Goal: Task Accomplishment & Management: Manage account settings

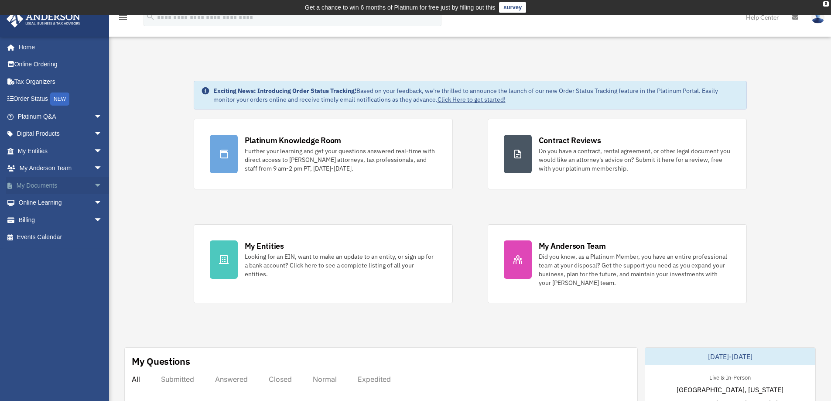
click at [94, 186] on span "arrow_drop_down" at bounding box center [102, 186] width 17 height 18
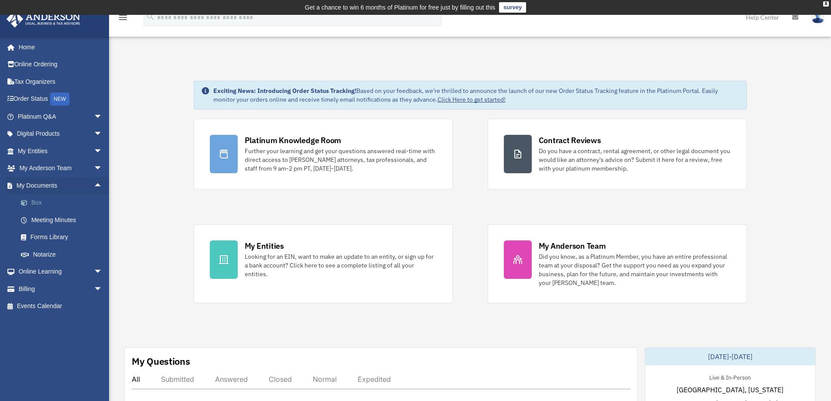
click at [58, 205] on link "Box" at bounding box center [63, 202] width 103 height 17
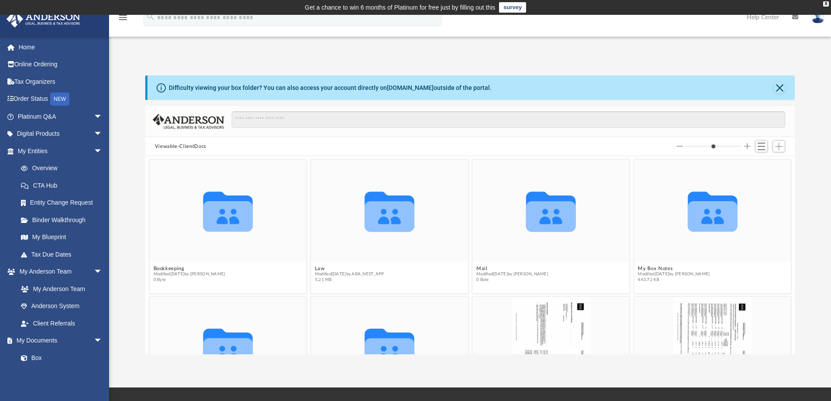
scroll to position [192, 643]
click at [777, 147] on span "Add" at bounding box center [778, 146] width 7 height 7
click at [763, 163] on li "Upload" at bounding box center [767, 163] width 28 height 9
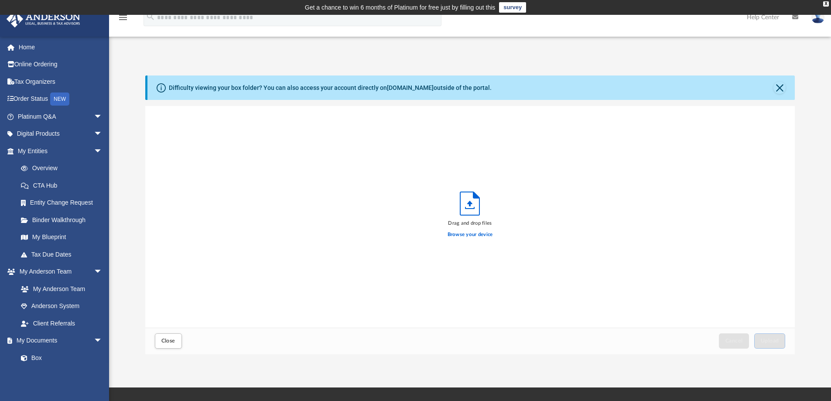
scroll to position [215, 643]
click at [488, 236] on label "Browse your device" at bounding box center [470, 235] width 45 height 8
click at [0, 0] on input "Browse your device" at bounding box center [0, 0] width 0 height 0
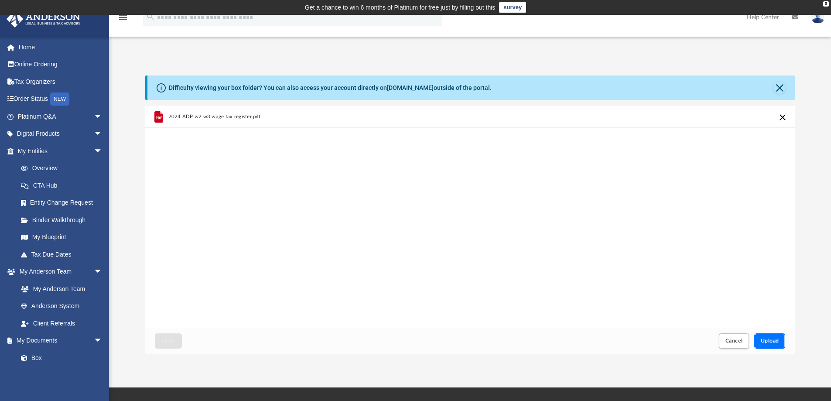
click at [777, 342] on span "Upload" at bounding box center [770, 340] width 18 height 5
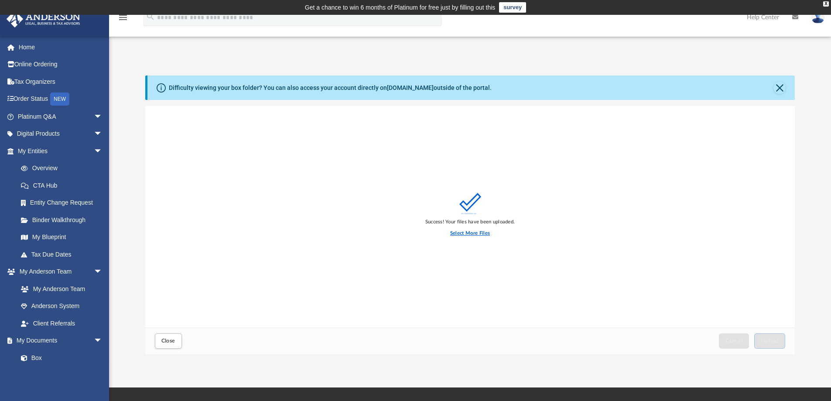
click at [477, 232] on label "Select More Files" at bounding box center [470, 234] width 40 height 8
click at [0, 0] on input "Select More Files" at bounding box center [0, 0] width 0 height 0
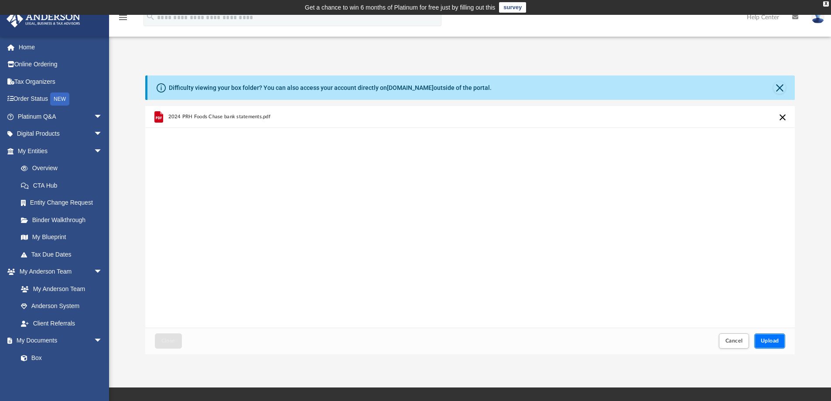
click at [761, 339] on span "Upload" at bounding box center [770, 340] width 18 height 5
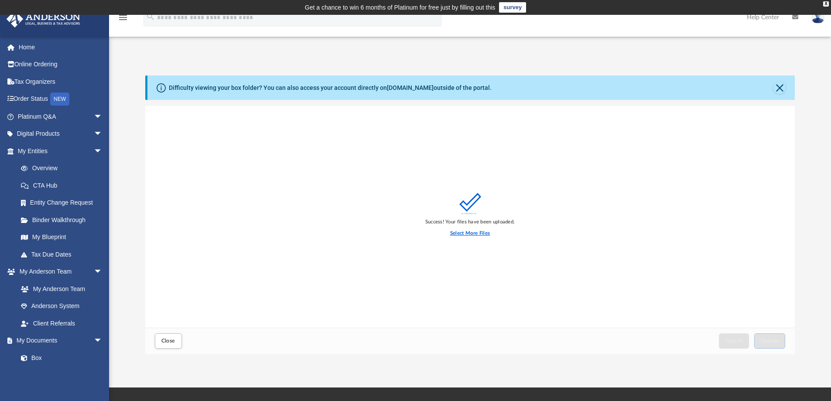
click at [463, 235] on label "Select More Files" at bounding box center [470, 234] width 40 height 8
click at [0, 0] on input "Select More Files" at bounding box center [0, 0] width 0 height 0
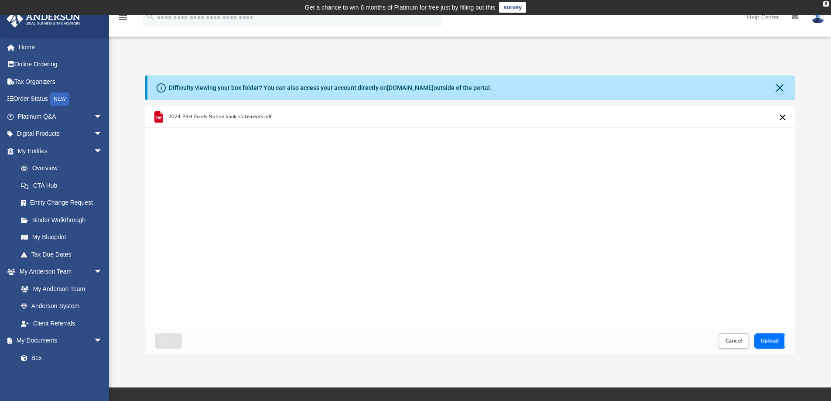
click at [779, 339] on button "Upload" at bounding box center [769, 340] width 31 height 15
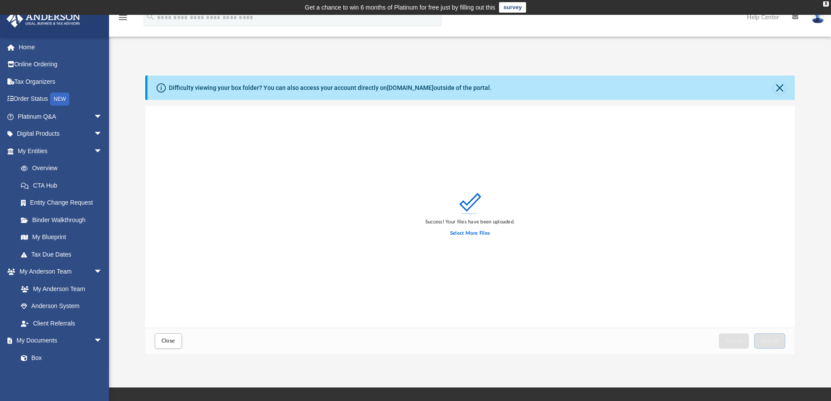
click at [820, 20] on img at bounding box center [818, 17] width 13 height 13
click at [662, 76] on link "Logout" at bounding box center [687, 76] width 87 height 18
